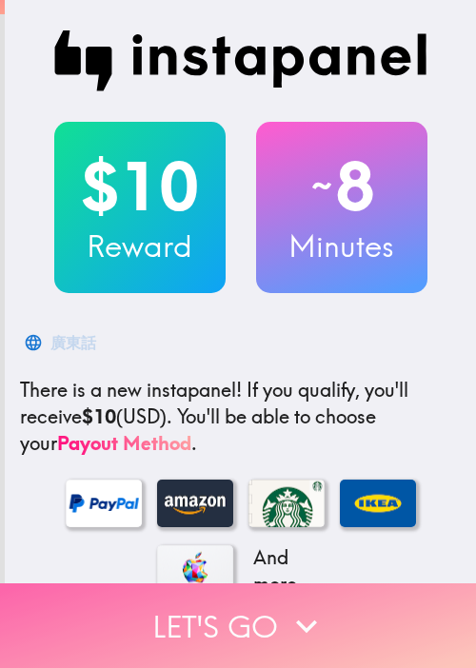
click at [344, 623] on button "Let's go" at bounding box center [238, 625] width 476 height 85
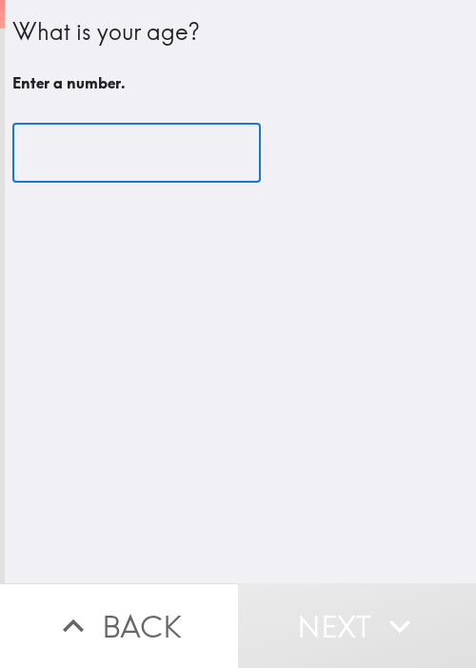
click at [155, 162] on input "number" at bounding box center [136, 153] width 248 height 59
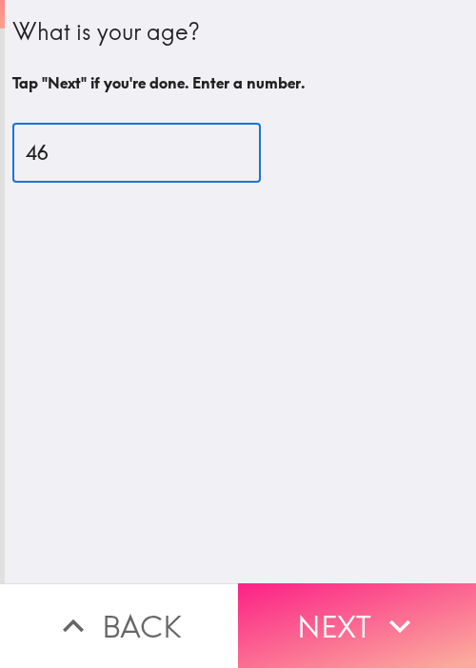
type input "46"
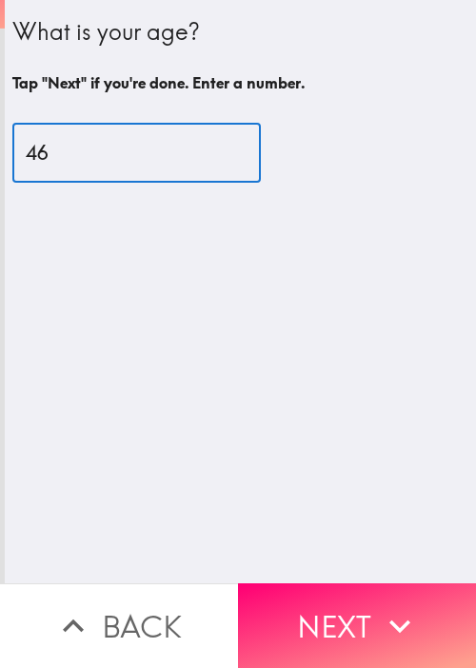
click at [316, 603] on button "Next" at bounding box center [357, 625] width 238 height 85
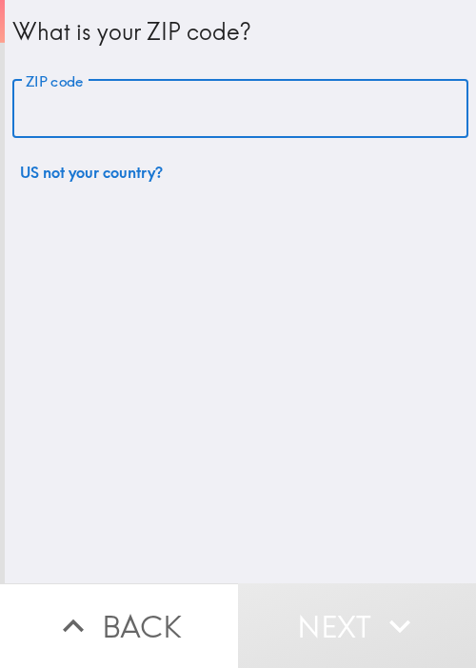
click at [187, 116] on input "ZIP code" at bounding box center [240, 109] width 456 height 59
paste input "33603"
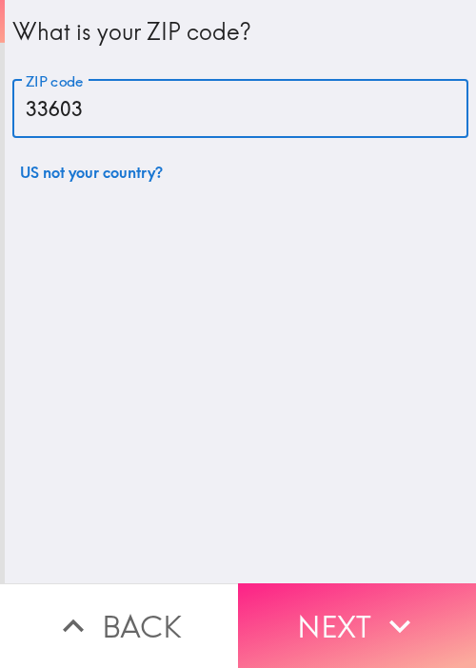
type input "33603"
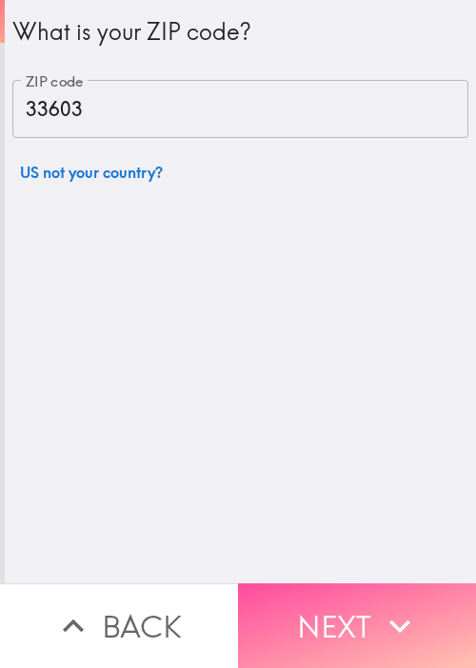
click at [358, 590] on button "Next" at bounding box center [357, 625] width 238 height 85
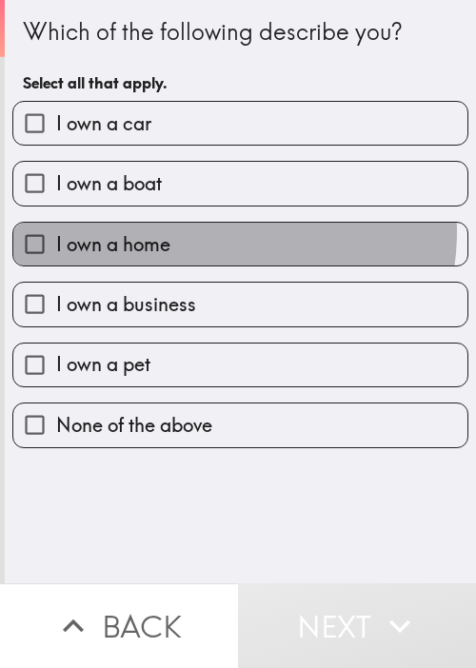
click at [209, 231] on label "I own a home" at bounding box center [240, 244] width 454 height 43
click at [56, 231] on input "I own a home" at bounding box center [34, 244] width 43 height 43
checkbox input "true"
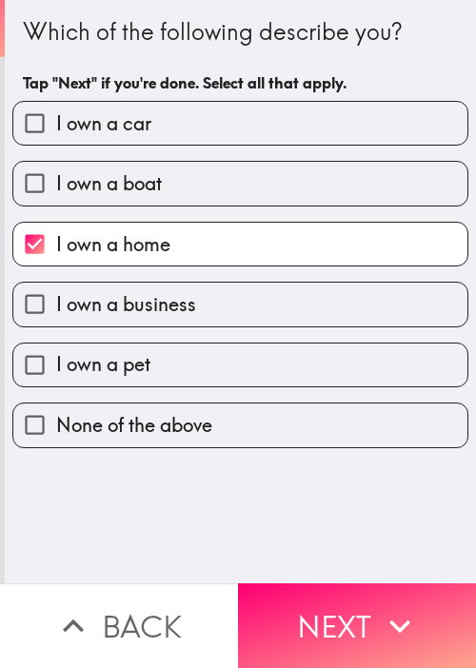
click at [216, 158] on div "I own a boat" at bounding box center [232, 176] width 471 height 60
click at [236, 119] on label "I own a car" at bounding box center [240, 123] width 454 height 43
click at [56, 119] on input "I own a car" at bounding box center [34, 123] width 43 height 43
checkbox input "true"
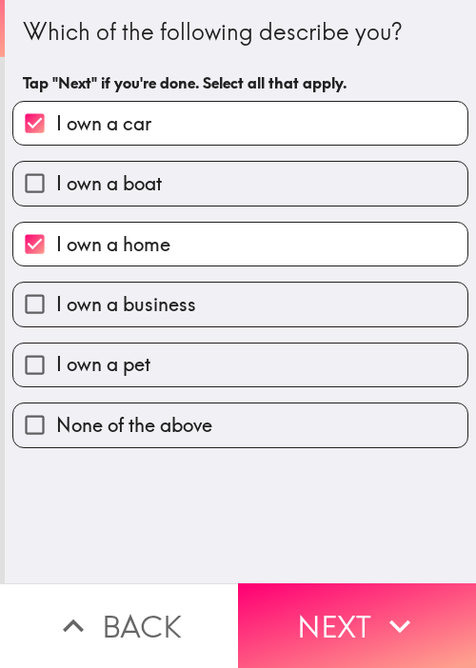
click at [203, 153] on div "I own a boat" at bounding box center [232, 176] width 471 height 60
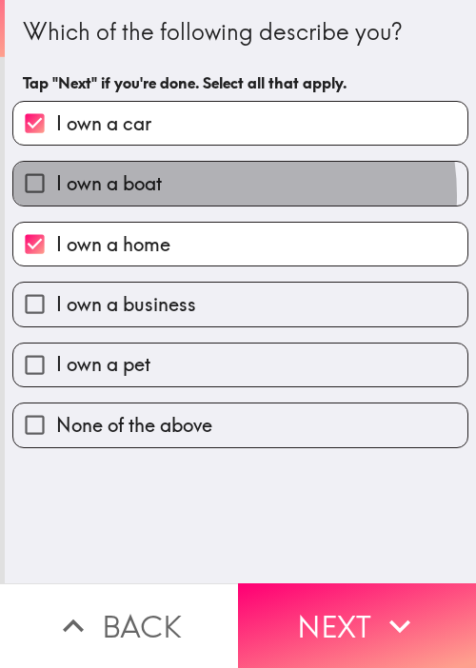
click at [204, 193] on label "I own a boat" at bounding box center [240, 183] width 454 height 43
click at [56, 193] on input "I own a boat" at bounding box center [34, 183] width 43 height 43
checkbox input "true"
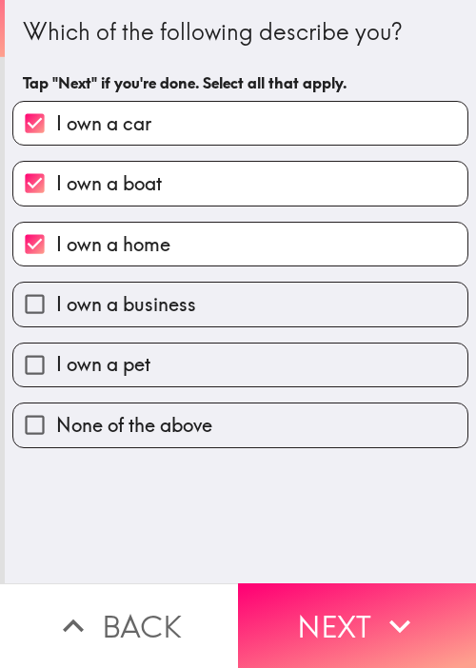
click at [175, 312] on span "I own a business" at bounding box center [126, 304] width 140 height 27
click at [56, 312] on input "I own a business" at bounding box center [34, 304] width 43 height 43
checkbox input "true"
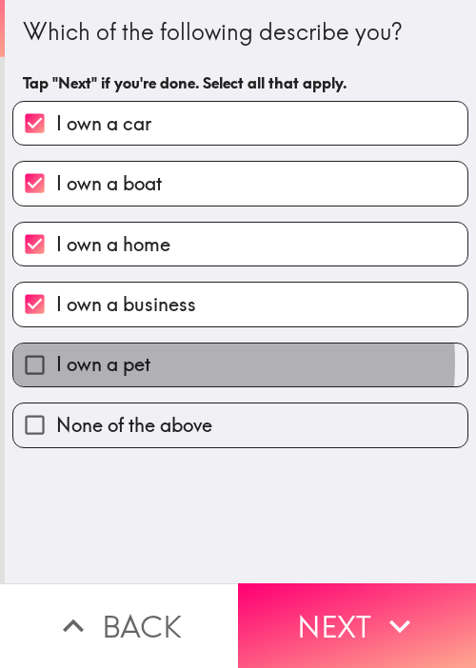
click at [165, 361] on label "I own a pet" at bounding box center [240, 364] width 454 height 43
click at [56, 361] on input "I own a pet" at bounding box center [34, 364] width 43 height 43
checkbox input "true"
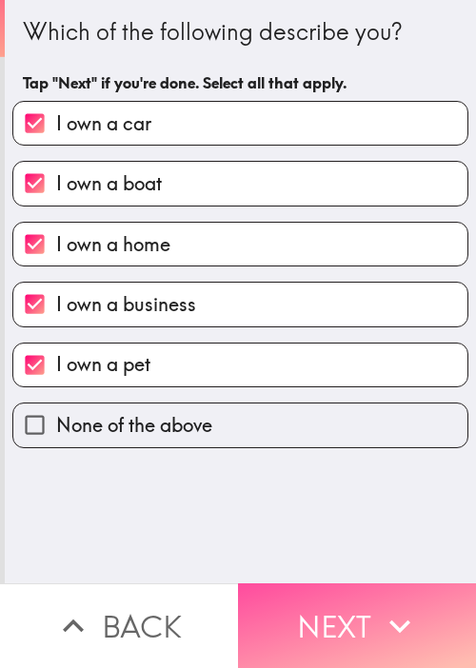
drag, startPoint x: 322, startPoint y: 581, endPoint x: 309, endPoint y: 570, distance: 16.8
click at [320, 583] on button "Next" at bounding box center [357, 625] width 238 height 85
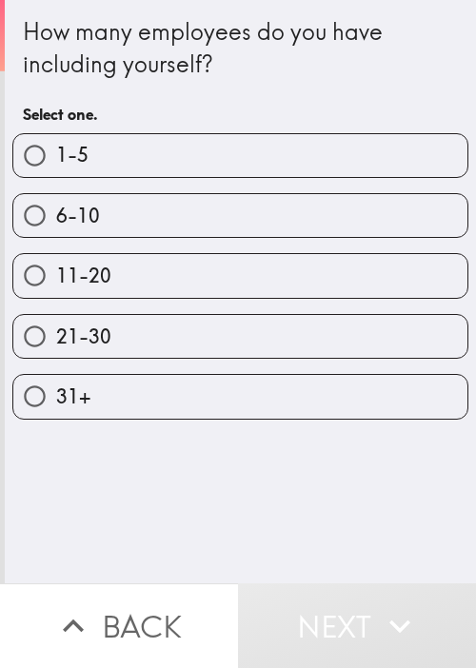
click at [114, 264] on label "11-20" at bounding box center [240, 275] width 454 height 43
click at [56, 264] on input "11-20" at bounding box center [34, 275] width 43 height 43
radio input "true"
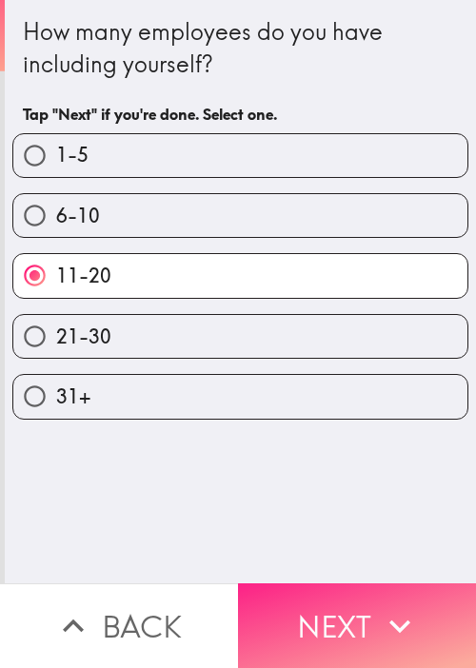
click at [345, 598] on button "Next" at bounding box center [357, 625] width 238 height 85
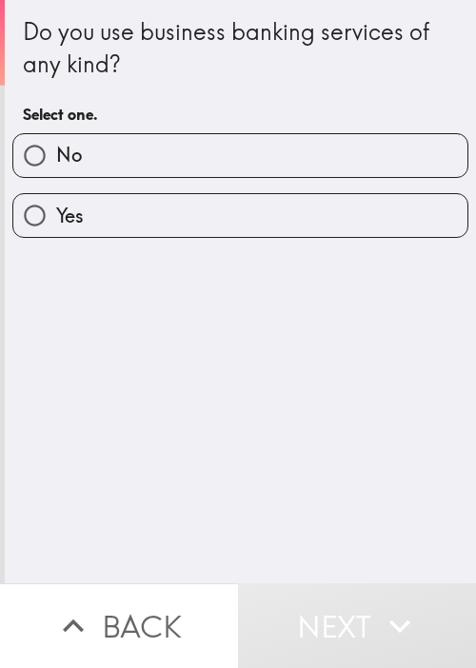
drag, startPoint x: 333, startPoint y: 146, endPoint x: 340, endPoint y: 191, distance: 46.2
click at [333, 146] on label "No" at bounding box center [240, 155] width 454 height 43
click at [56, 146] on input "No" at bounding box center [34, 155] width 43 height 43
radio input "true"
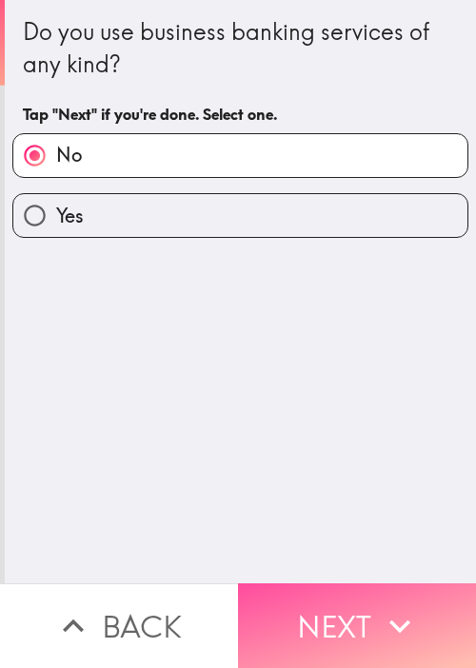
drag, startPoint x: 379, startPoint y: 607, endPoint x: 350, endPoint y: 586, distance: 35.4
click at [381, 607] on icon "button" at bounding box center [400, 626] width 42 height 42
